Goal: Task Accomplishment & Management: Use online tool/utility

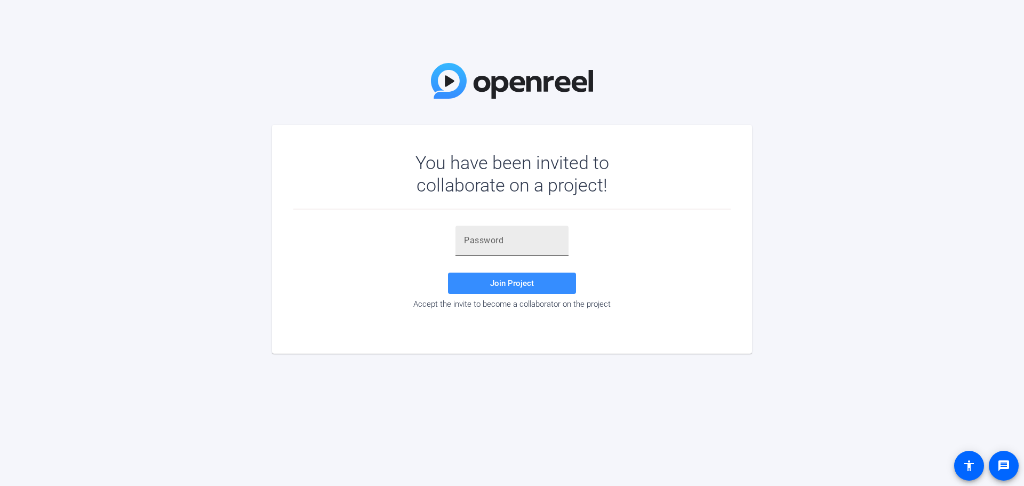
click at [509, 239] on input "text" at bounding box center [512, 240] width 96 height 13
paste input "aQra3B"
click at [498, 283] on span "Join Project" at bounding box center [512, 283] width 44 height 10
click at [517, 237] on input "aQra3B" at bounding box center [512, 240] width 96 height 13
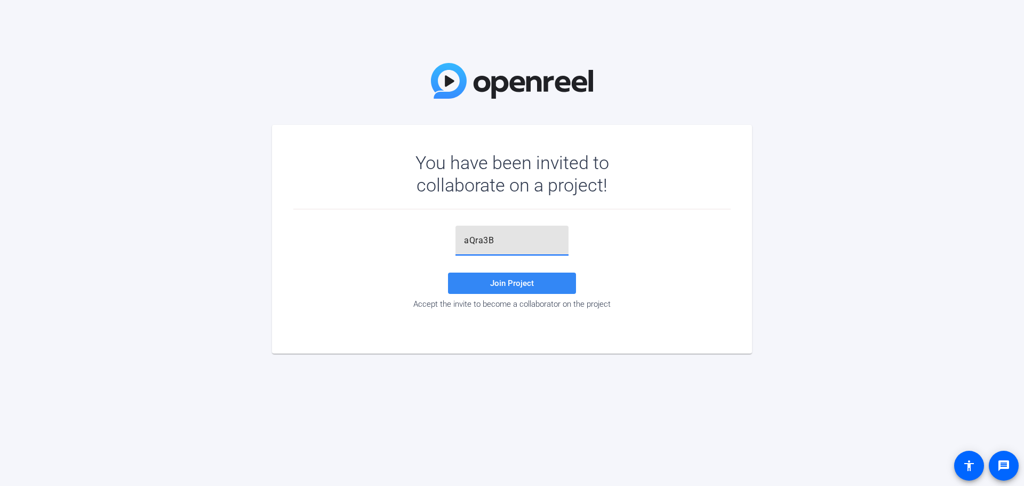
type input "aQra3B"
click at [522, 283] on span "Join Project" at bounding box center [512, 283] width 44 height 10
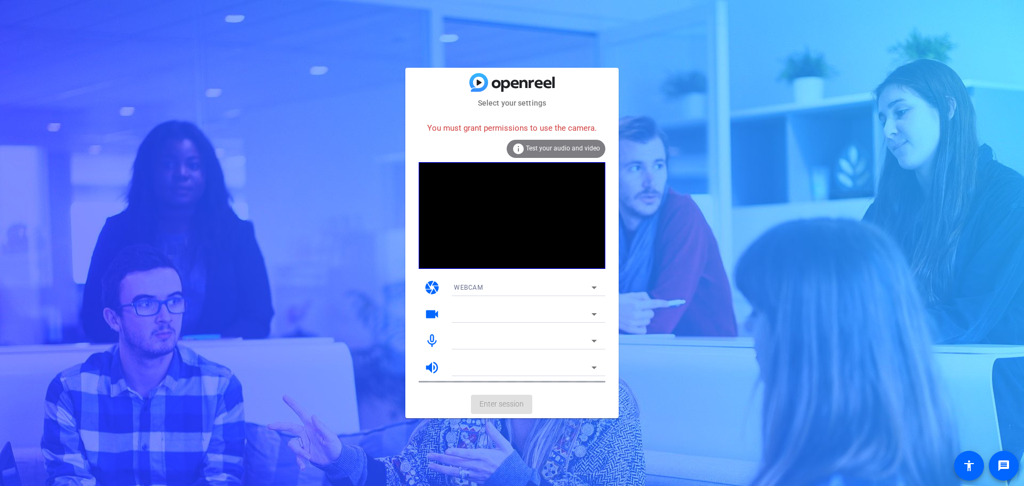
click at [553, 143] on div "info Test your audio and video" at bounding box center [556, 149] width 99 height 18
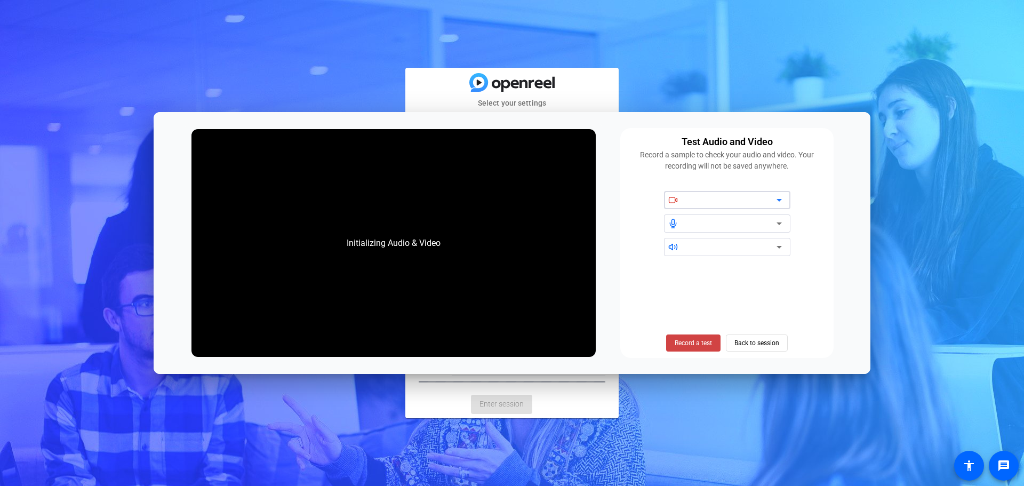
click at [779, 201] on icon at bounding box center [779, 200] width 5 height 3
click at [777, 93] on div "Select your settings You must grant permissions to use the camera. info Test yo…" at bounding box center [512, 243] width 1024 height 486
click at [748, 346] on span "Back to session" at bounding box center [757, 343] width 45 height 20
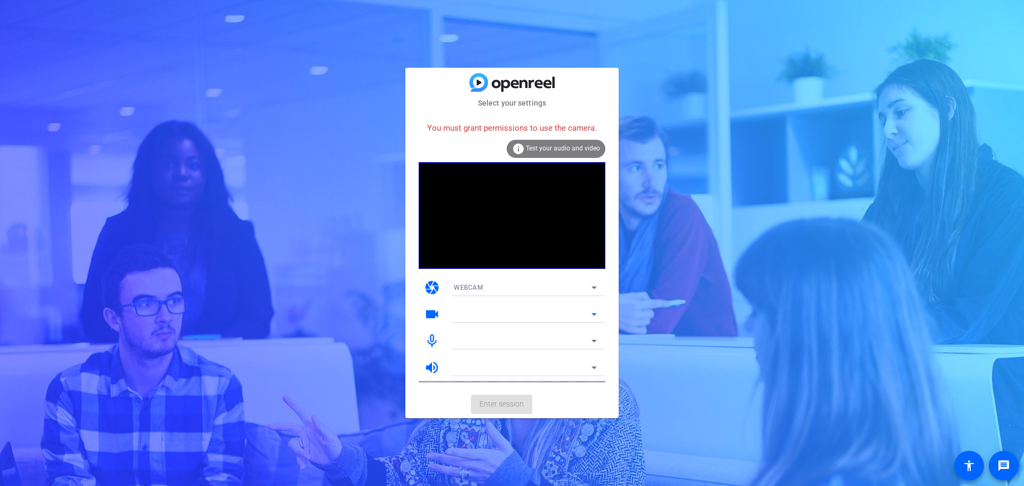
click at [592, 312] on icon at bounding box center [594, 314] width 13 height 13
click at [596, 284] on icon at bounding box center [594, 287] width 13 height 13
click at [557, 153] on div at bounding box center [512, 243] width 1024 height 486
click at [557, 151] on span "Test your audio and video" at bounding box center [563, 148] width 74 height 7
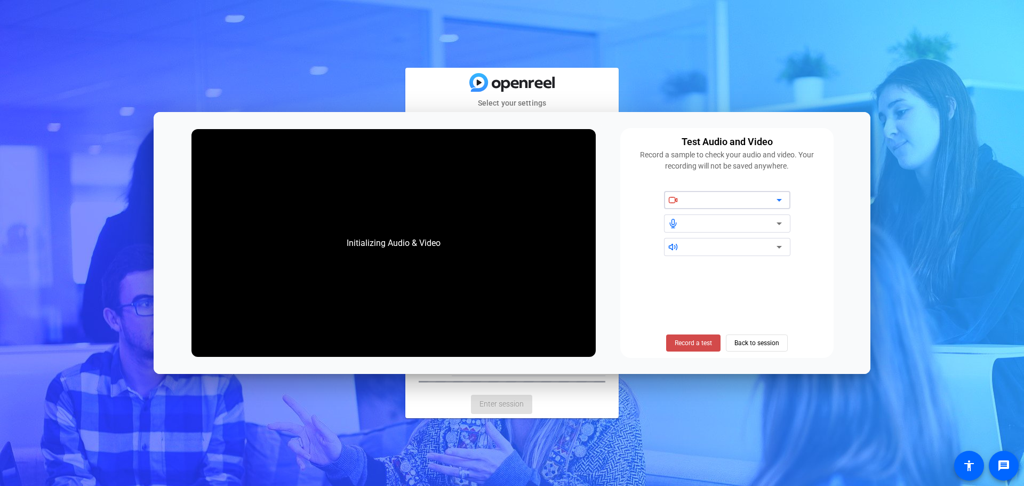
click at [693, 347] on span "Record a test" at bounding box center [693, 343] width 37 height 10
click at [674, 202] on icon at bounding box center [673, 200] width 10 height 10
click at [736, 337] on span "Back to session" at bounding box center [757, 343] width 45 height 20
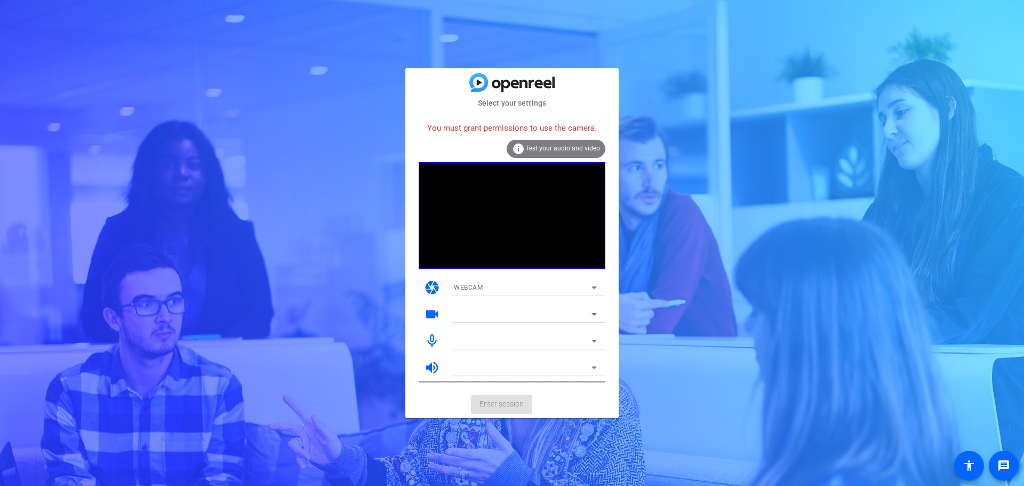
click at [430, 288] on mat-icon "camera" at bounding box center [432, 288] width 16 height 16
click at [594, 285] on icon at bounding box center [594, 287] width 13 height 13
click at [564, 277] on div at bounding box center [512, 243] width 1024 height 486
click at [595, 314] on icon at bounding box center [594, 314] width 5 height 3
click at [593, 314] on icon at bounding box center [594, 314] width 5 height 3
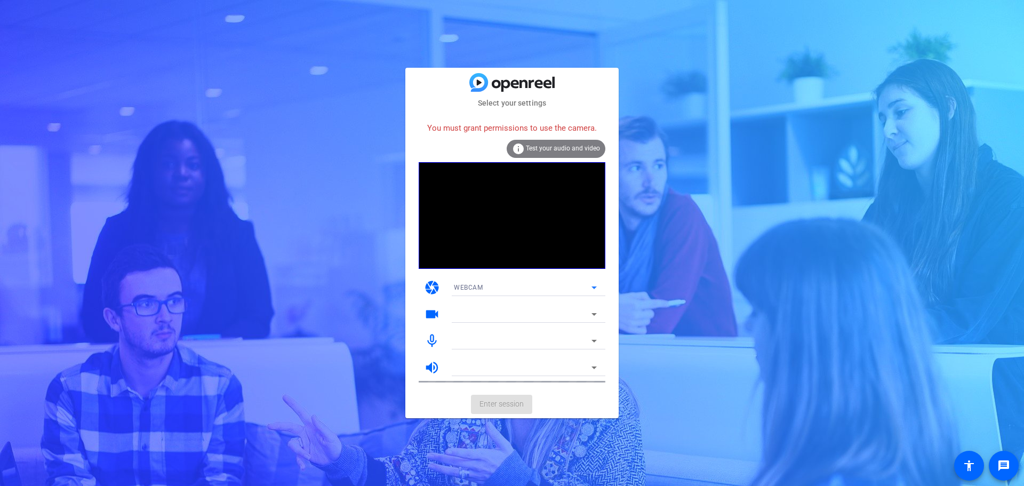
click at [593, 286] on icon at bounding box center [594, 287] width 13 height 13
click at [487, 326] on mat-option "DESKTOP" at bounding box center [525, 325] width 160 height 17
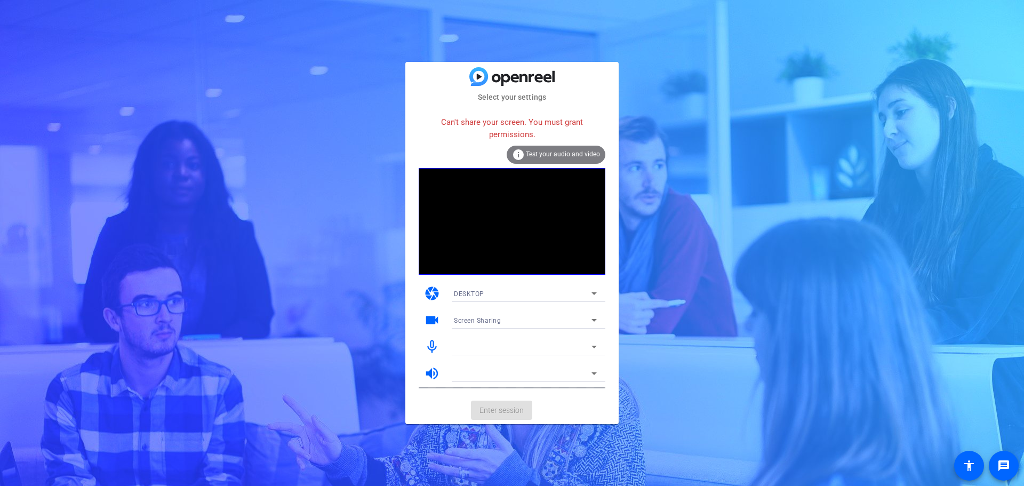
click at [595, 293] on icon at bounding box center [594, 293] width 5 height 3
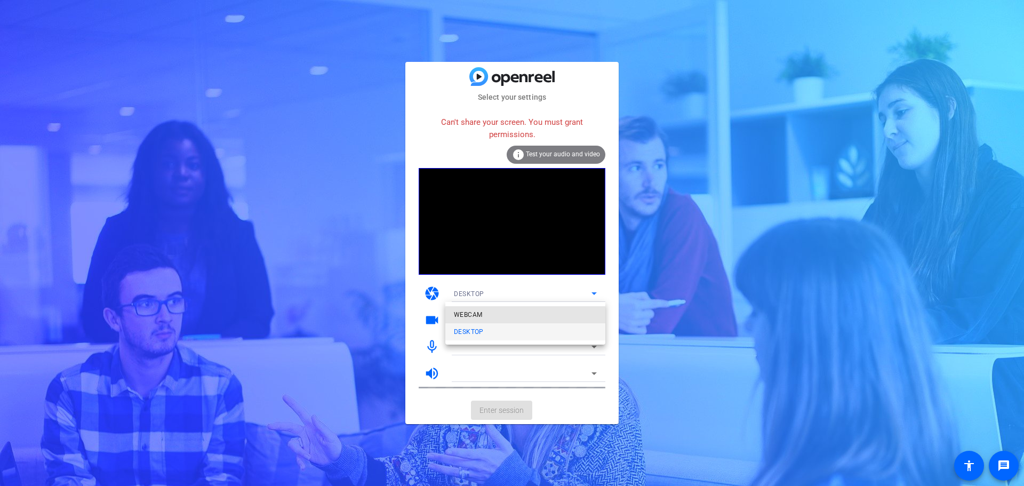
click at [536, 319] on mat-option "WEBCAM" at bounding box center [525, 314] width 160 height 17
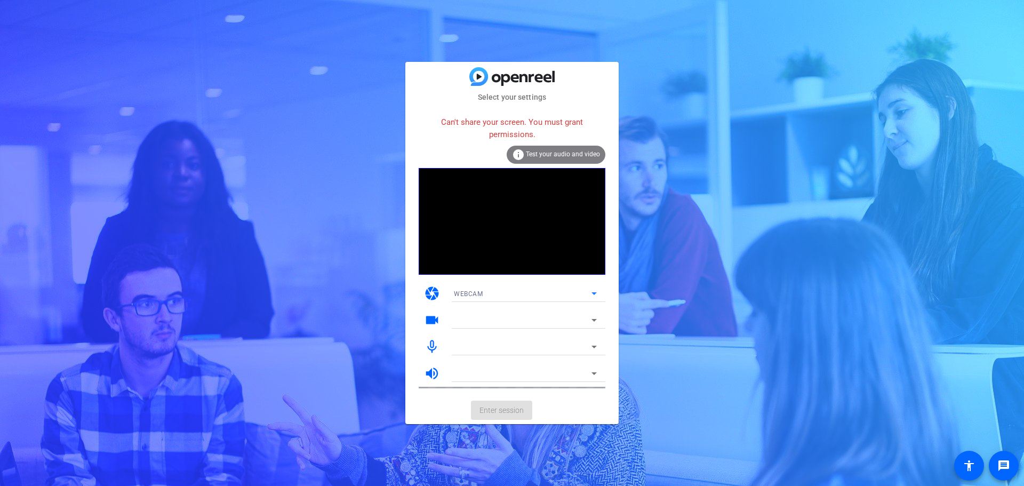
click at [596, 344] on icon at bounding box center [594, 346] width 13 height 13
click at [569, 151] on span "Test your audio and video" at bounding box center [563, 153] width 74 height 7
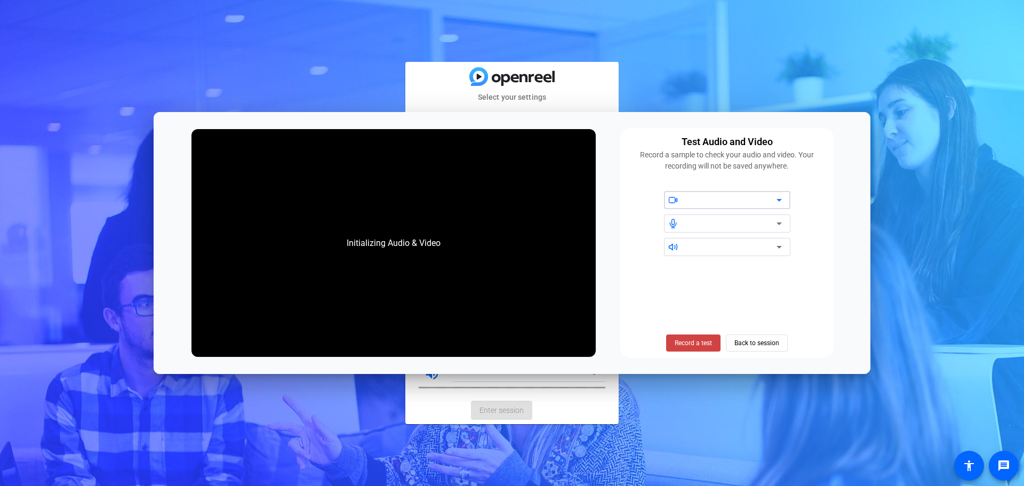
click at [784, 247] on icon at bounding box center [779, 247] width 13 height 13
click at [776, 249] on icon at bounding box center [779, 247] width 13 height 13
click at [779, 198] on icon at bounding box center [779, 200] width 13 height 13
click at [695, 346] on span "Record a test" at bounding box center [693, 343] width 37 height 10
click at [753, 346] on span "Back to session" at bounding box center [757, 343] width 45 height 20
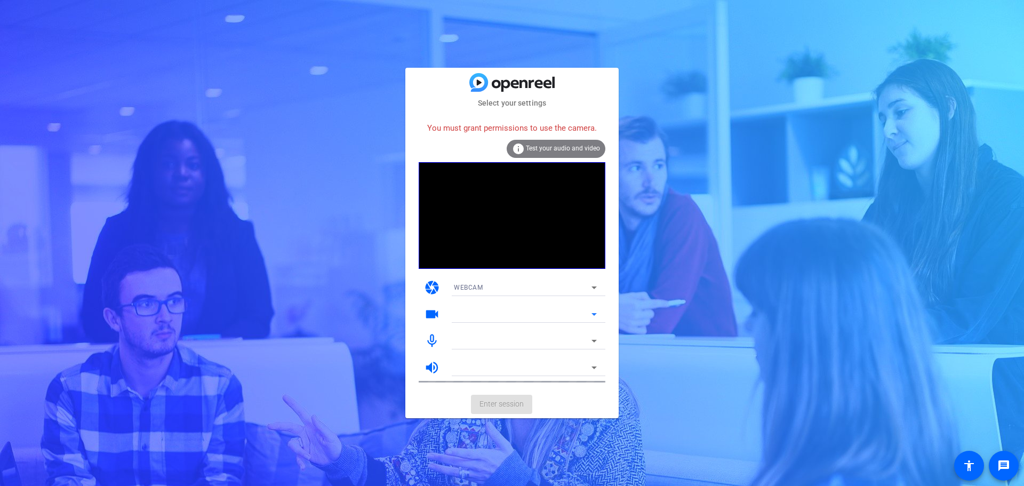
click at [596, 314] on icon at bounding box center [594, 314] width 5 height 3
click at [580, 410] on mat-card-actions "Enter session" at bounding box center [511, 404] width 213 height 28
click at [595, 372] on icon at bounding box center [594, 367] width 13 height 13
click at [430, 397] on mat-card-actions "Enter session" at bounding box center [511, 404] width 213 height 28
click at [431, 314] on mat-icon "videocam" at bounding box center [432, 314] width 16 height 16
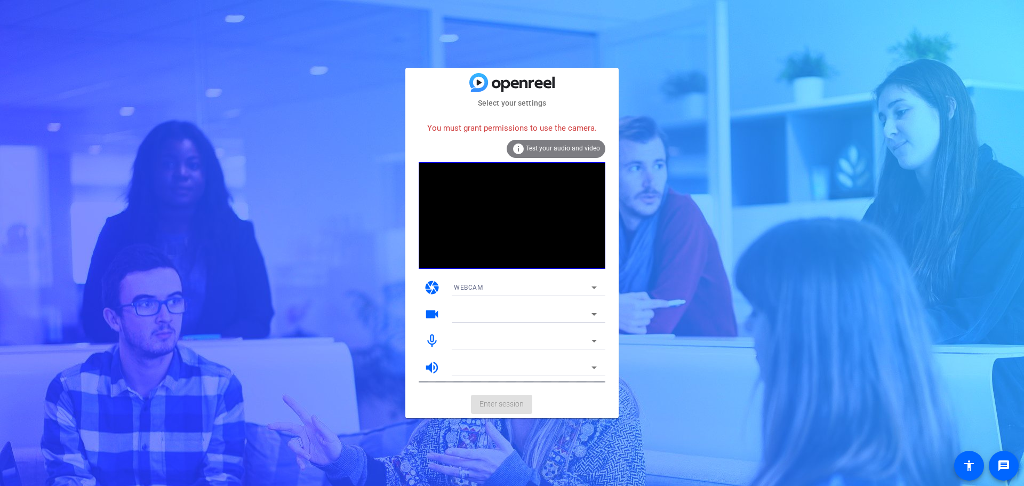
click at [514, 147] on mat-icon "info" at bounding box center [518, 148] width 13 height 13
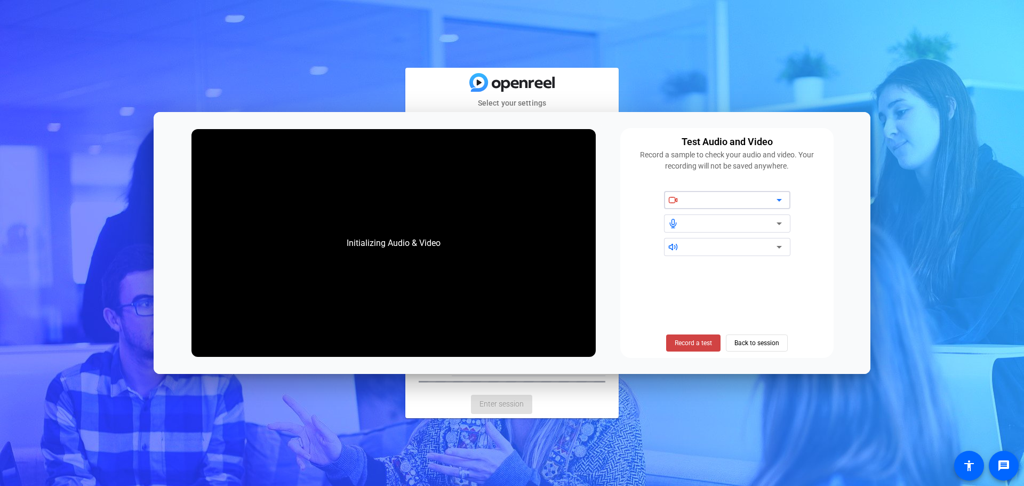
click at [782, 199] on icon at bounding box center [779, 200] width 13 height 13
click at [689, 204] on div at bounding box center [731, 200] width 91 height 13
click at [671, 196] on icon at bounding box center [673, 200] width 10 height 10
click at [672, 197] on icon at bounding box center [672, 199] width 6 height 5
click at [672, 224] on icon at bounding box center [673, 223] width 6 height 9
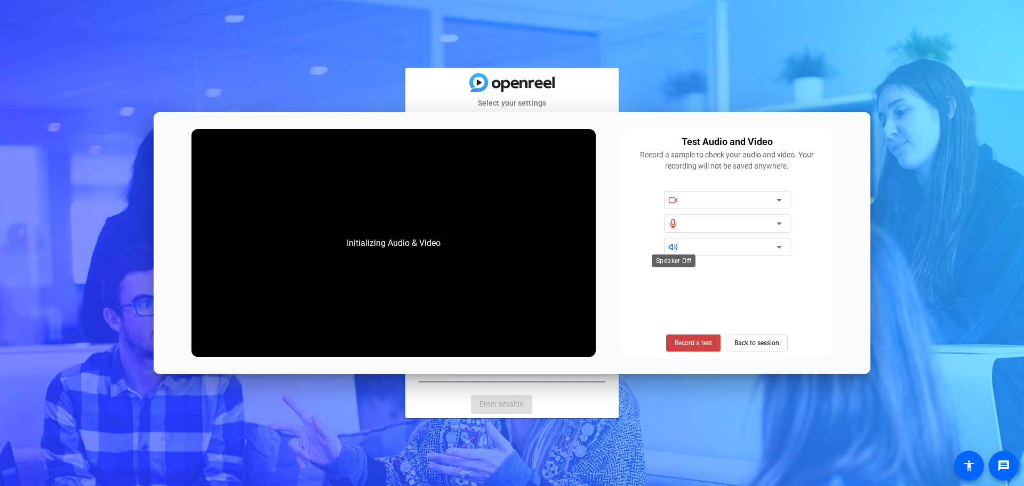
click at [674, 250] on icon at bounding box center [673, 247] width 10 height 10
click at [744, 338] on span "Back to session" at bounding box center [757, 343] width 45 height 20
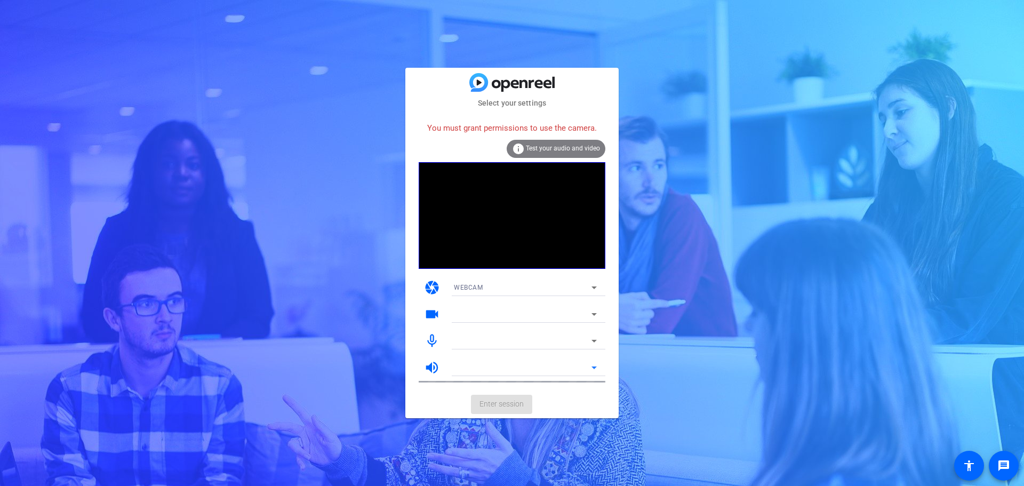
click at [594, 365] on icon at bounding box center [594, 367] width 13 height 13
click at [533, 363] on div at bounding box center [523, 367] width 138 height 13
click at [552, 147] on span "Test your audio and video" at bounding box center [563, 148] width 74 height 7
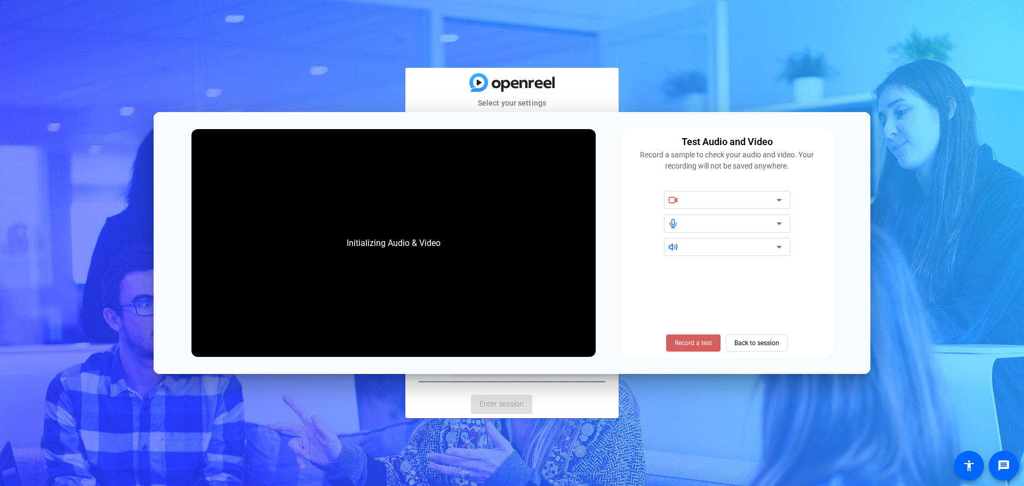
click at [701, 345] on span "Record a test" at bounding box center [693, 343] width 37 height 10
click at [290, 331] on div "Initializing Audio & Video" at bounding box center [393, 243] width 404 height 228
click at [768, 340] on span "Back to session" at bounding box center [757, 343] width 45 height 20
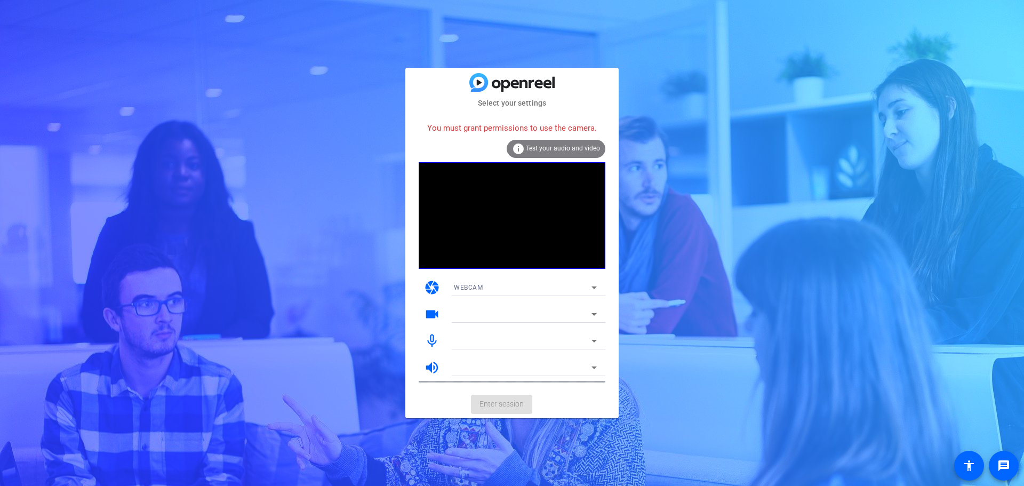
click at [488, 103] on mat-card-subtitle "Select your settings" at bounding box center [511, 103] width 213 height 12
click at [432, 315] on mat-icon "videocam" at bounding box center [432, 314] width 16 height 16
click at [530, 306] on div at bounding box center [525, 314] width 143 height 17
click at [593, 282] on icon at bounding box center [594, 287] width 13 height 13
click at [594, 277] on div at bounding box center [512, 243] width 1024 height 486
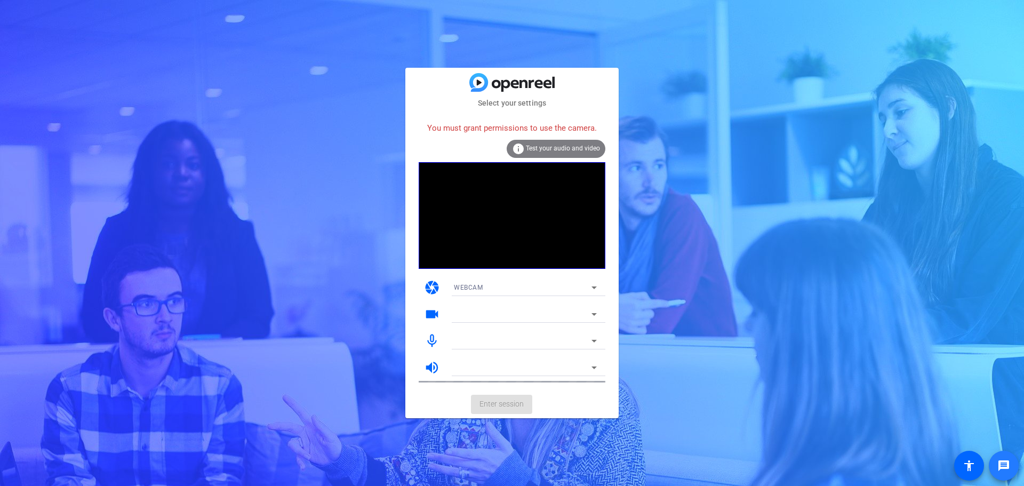
click at [997, 460] on mat-icon "message" at bounding box center [1003, 465] width 13 height 13
click at [595, 313] on icon at bounding box center [594, 314] width 13 height 13
click at [593, 338] on icon at bounding box center [594, 340] width 13 height 13
click at [596, 289] on icon at bounding box center [594, 287] width 13 height 13
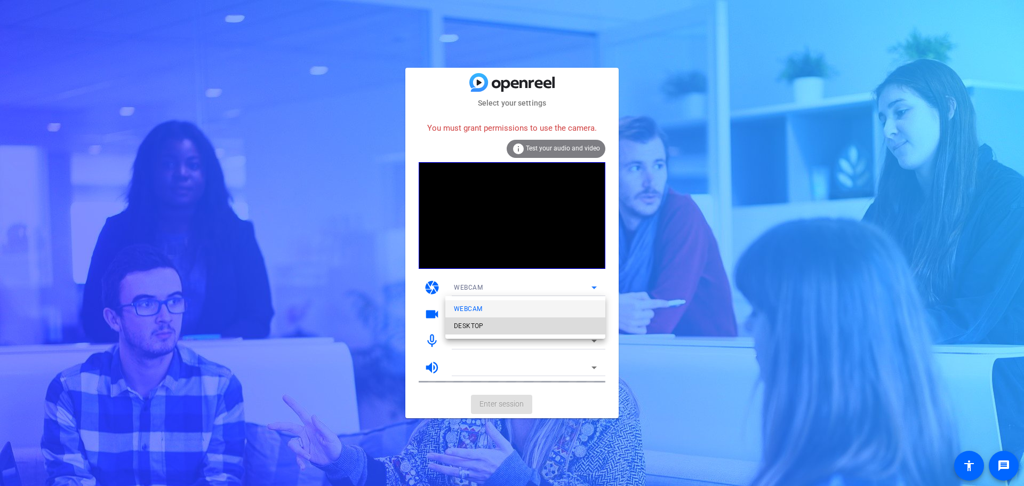
click at [506, 325] on mat-option "DESKTOP" at bounding box center [525, 325] width 160 height 17
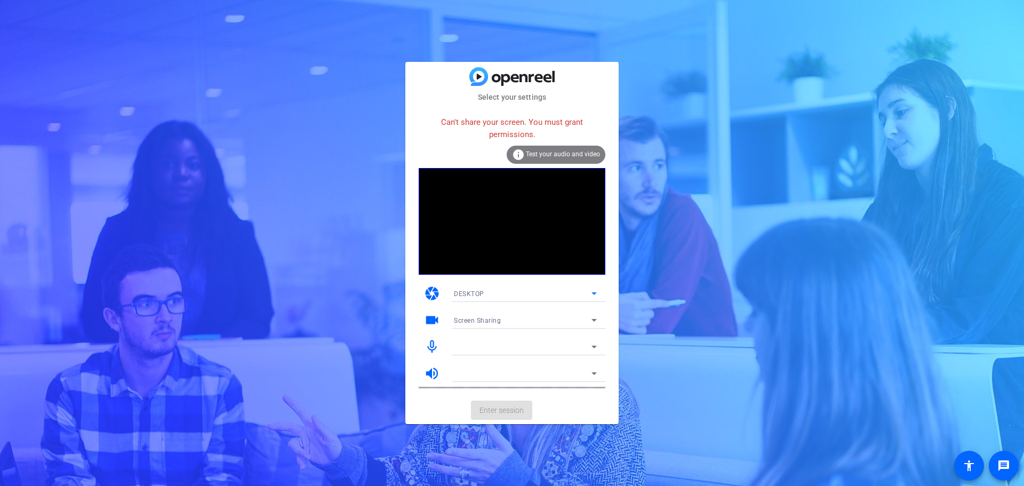
click at [592, 293] on icon at bounding box center [594, 293] width 5 height 3
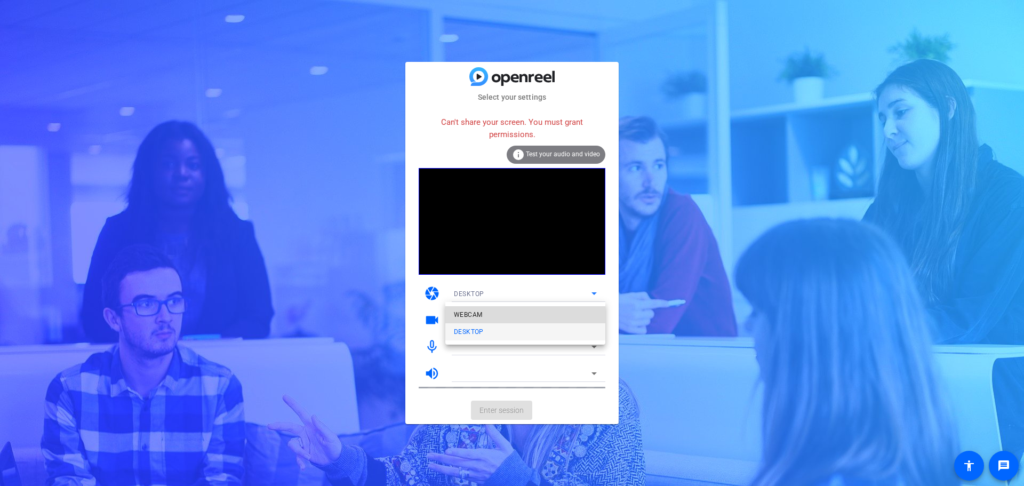
click at [508, 319] on mat-option "WEBCAM" at bounding box center [525, 314] width 160 height 17
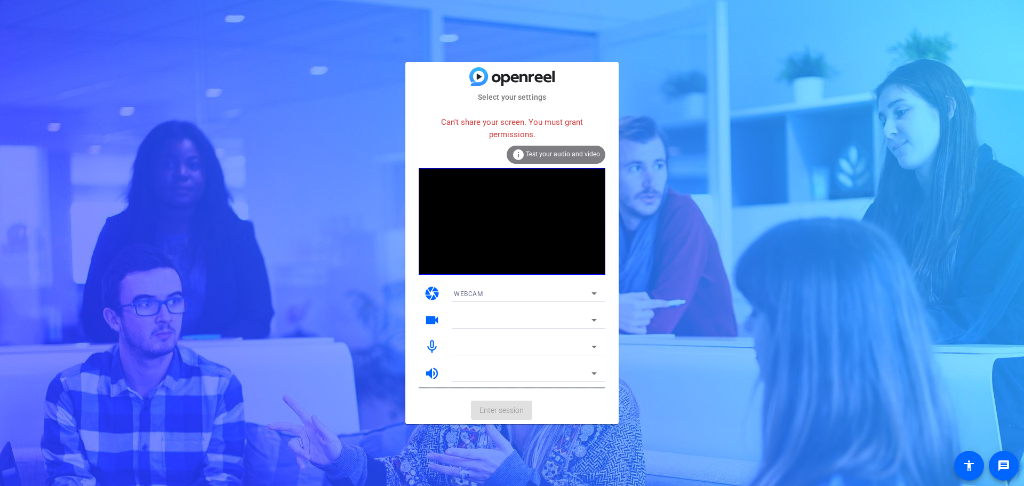
click at [516, 152] on mat-icon "info" at bounding box center [518, 154] width 13 height 13
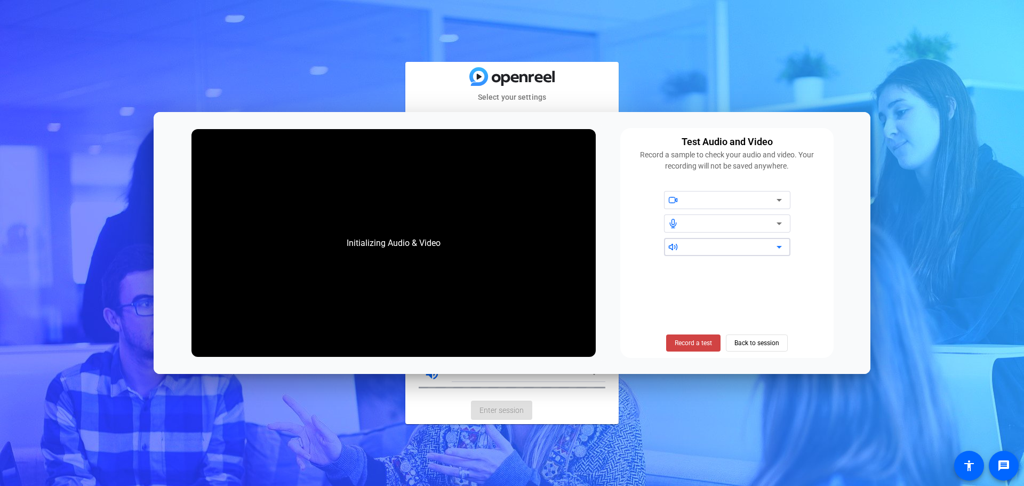
click at [784, 248] on icon at bounding box center [779, 247] width 13 height 13
